Goal: Information Seeking & Learning: Learn about a topic

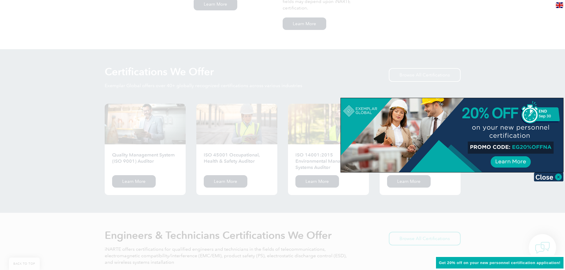
scroll to position [593, 0]
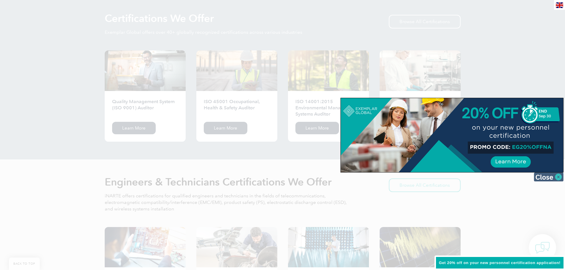
click at [541, 178] on img at bounding box center [549, 177] width 30 height 9
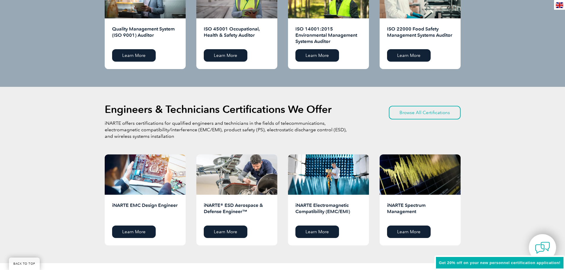
scroll to position [623, 0]
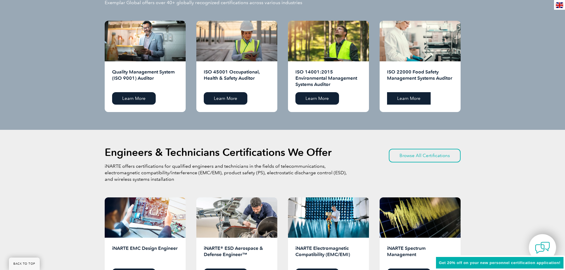
click at [420, 99] on link "Learn More" at bounding box center [409, 98] width 44 height 12
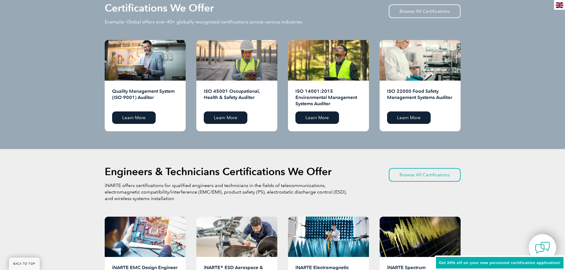
scroll to position [593, 0]
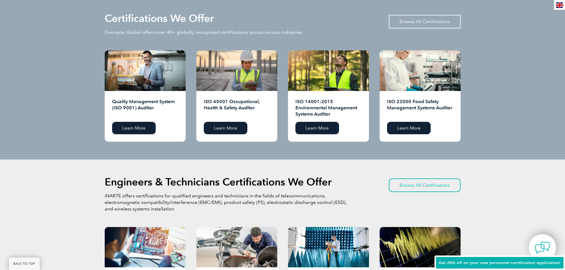
click at [444, 24] on link "Browse All Certifications" at bounding box center [425, 22] width 72 height 14
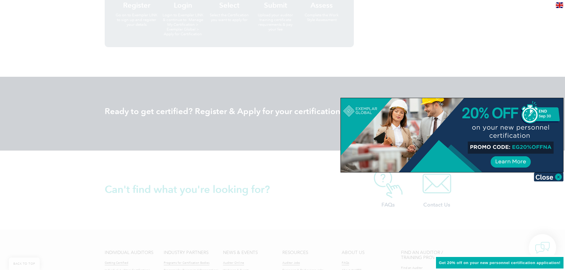
scroll to position [727, 0]
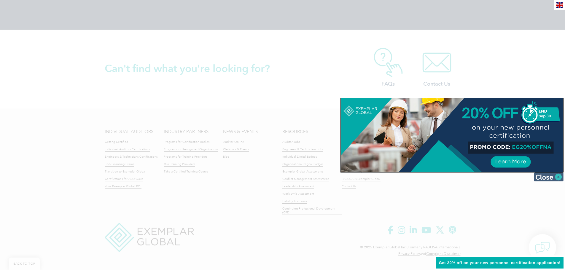
click at [542, 176] on img at bounding box center [549, 177] width 30 height 9
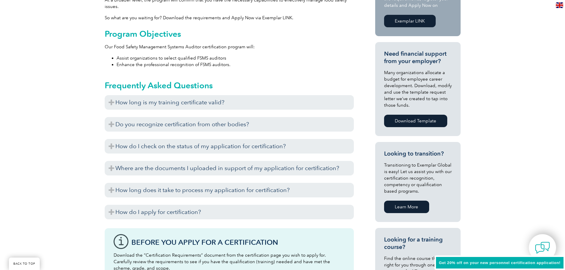
scroll to position [223, 0]
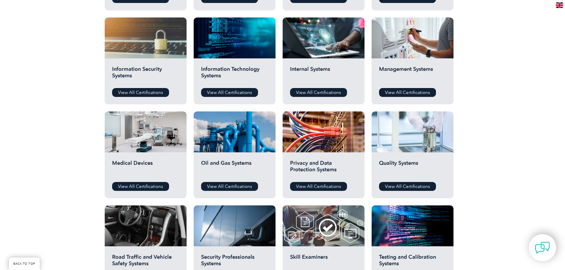
scroll to position [326, 0]
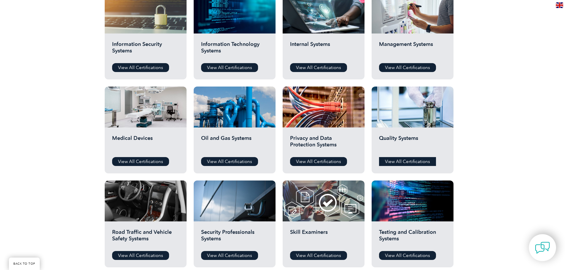
click at [409, 163] on link "View All Certifications" at bounding box center [407, 161] width 57 height 9
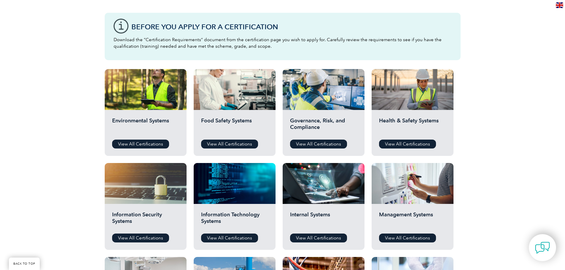
scroll to position [148, 0]
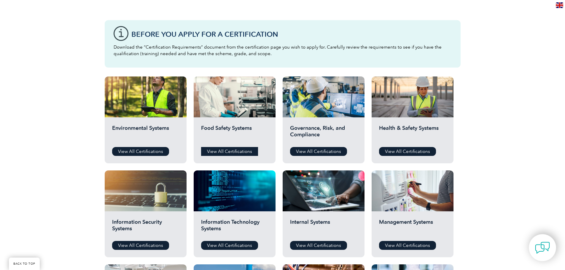
click at [236, 153] on link "View All Certifications" at bounding box center [229, 151] width 57 height 9
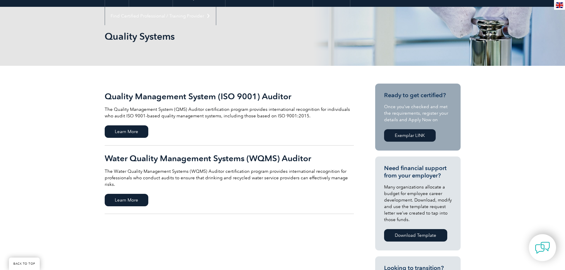
scroll to position [59, 0]
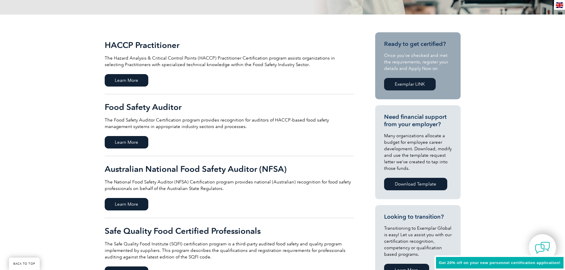
scroll to position [148, 0]
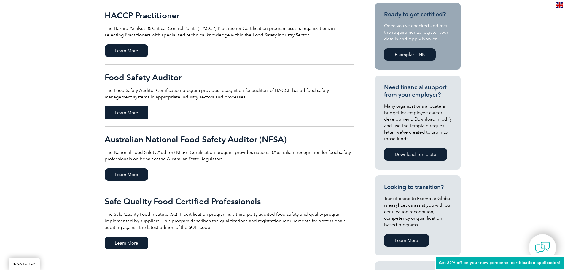
click at [125, 111] on span "Learn More" at bounding box center [127, 112] width 44 height 12
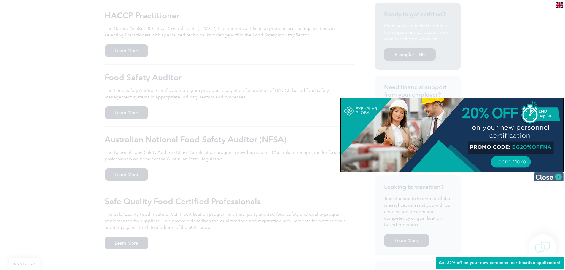
click at [539, 175] on img at bounding box center [549, 177] width 30 height 9
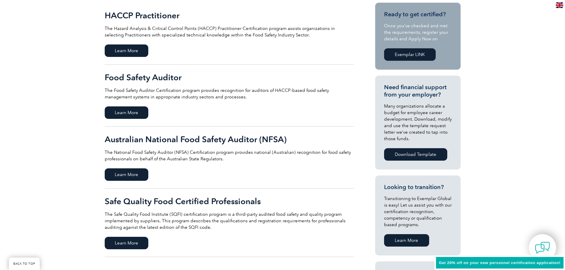
click at [174, 76] on h2 "Food Safety Auditor" at bounding box center [229, 77] width 249 height 9
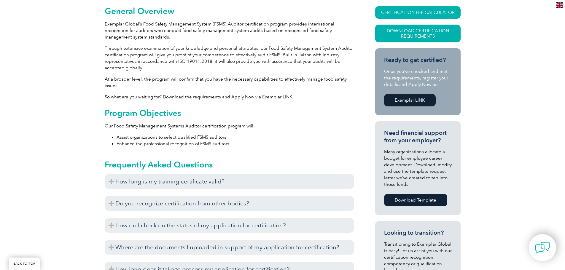
scroll to position [178, 0]
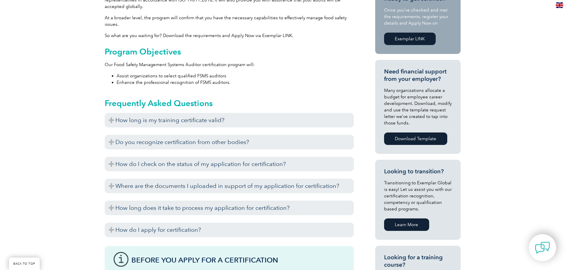
scroll to position [237, 0]
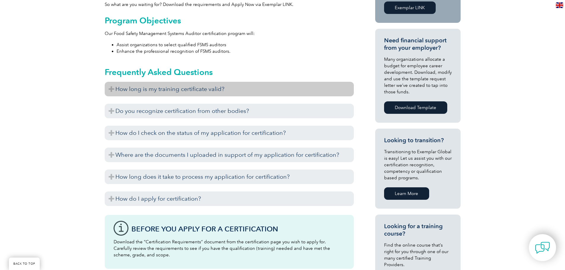
click at [246, 93] on h3 "How long is my training certificate valid?" at bounding box center [229, 89] width 249 height 15
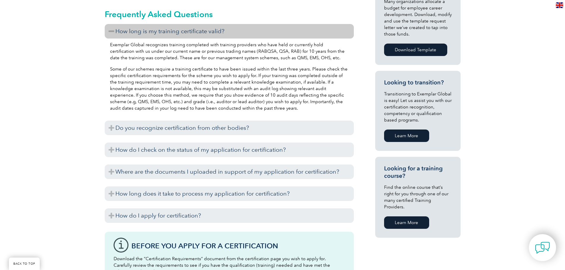
scroll to position [297, 0]
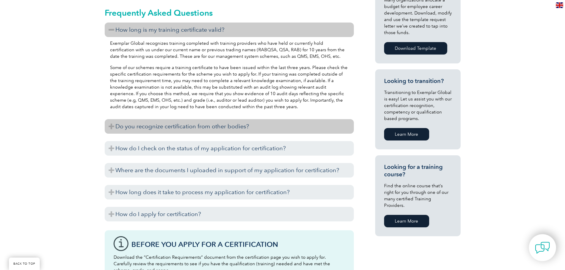
click at [254, 125] on h3 "Do you recognize certification from other bodies?" at bounding box center [229, 126] width 249 height 15
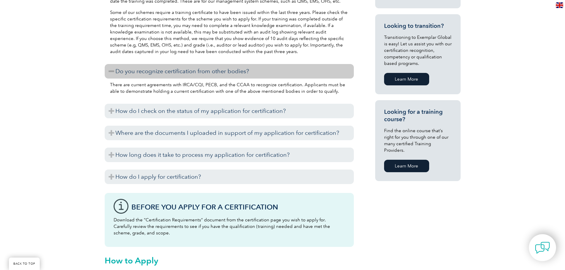
scroll to position [356, 0]
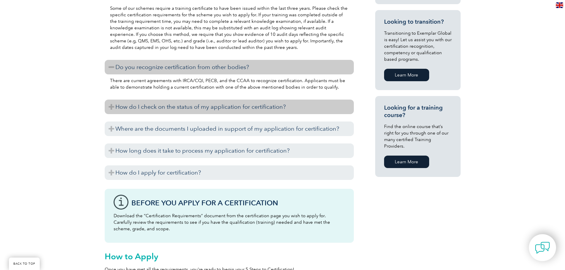
click at [254, 106] on h3 "How do I check on the status of my application for certification?" at bounding box center [229, 107] width 249 height 15
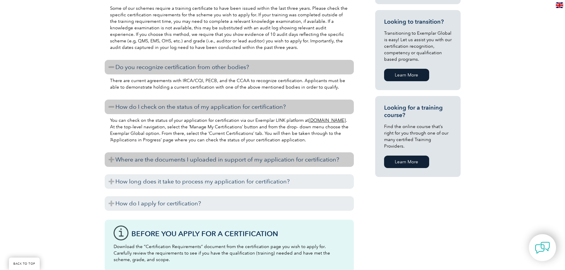
click at [259, 155] on h3 "Where are the documents I uploaded in support of my application for certificati…" at bounding box center [229, 159] width 249 height 15
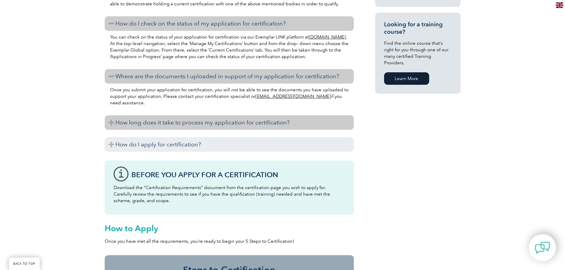
scroll to position [445, 0]
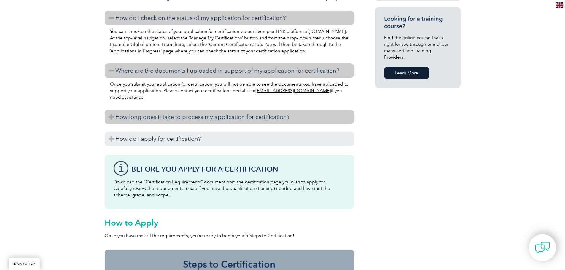
click at [258, 119] on h3 "How long does it take to process my application for certification?" at bounding box center [229, 117] width 249 height 15
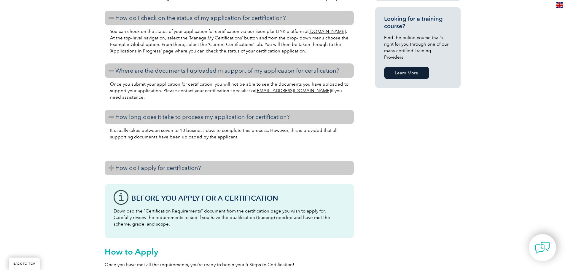
click at [259, 169] on h3 "How do I apply for certification?" at bounding box center [229, 168] width 249 height 15
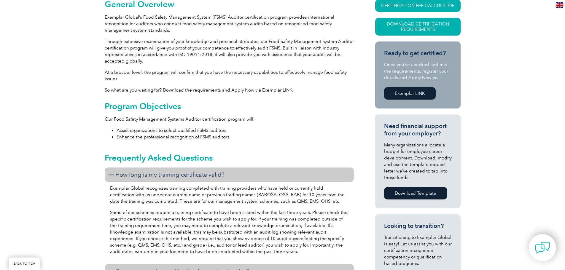
scroll to position [89, 0]
